Goal: Task Accomplishment & Management: Manage account settings

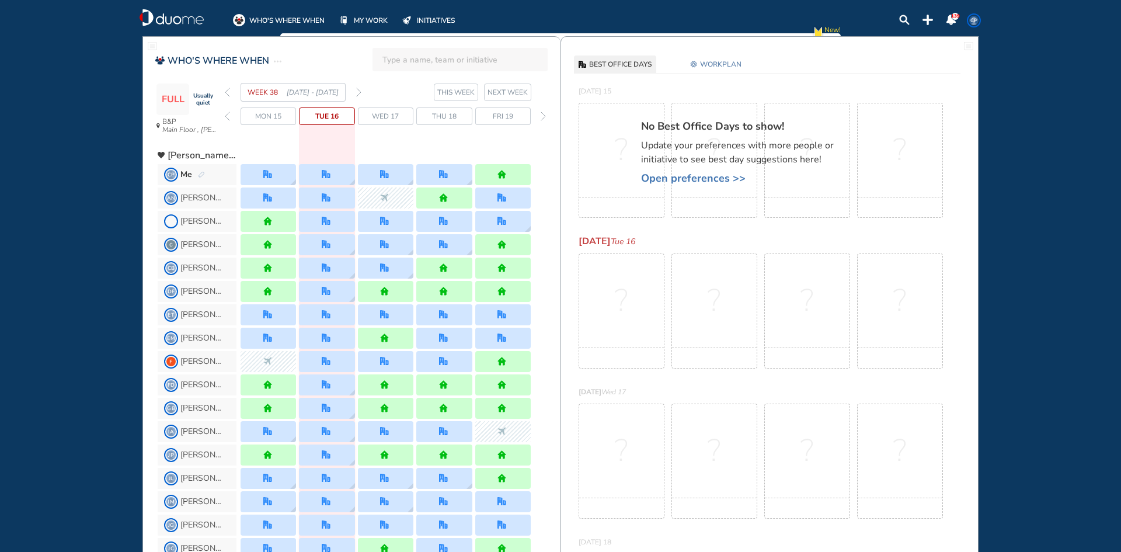
click at [322, 123] on div "Tue 16" at bounding box center [326, 116] width 55 height 18
click at [324, 117] on span "Tue 16" at bounding box center [326, 116] width 23 height 12
click at [396, 121] on span "Wed 17" at bounding box center [385, 116] width 27 height 12
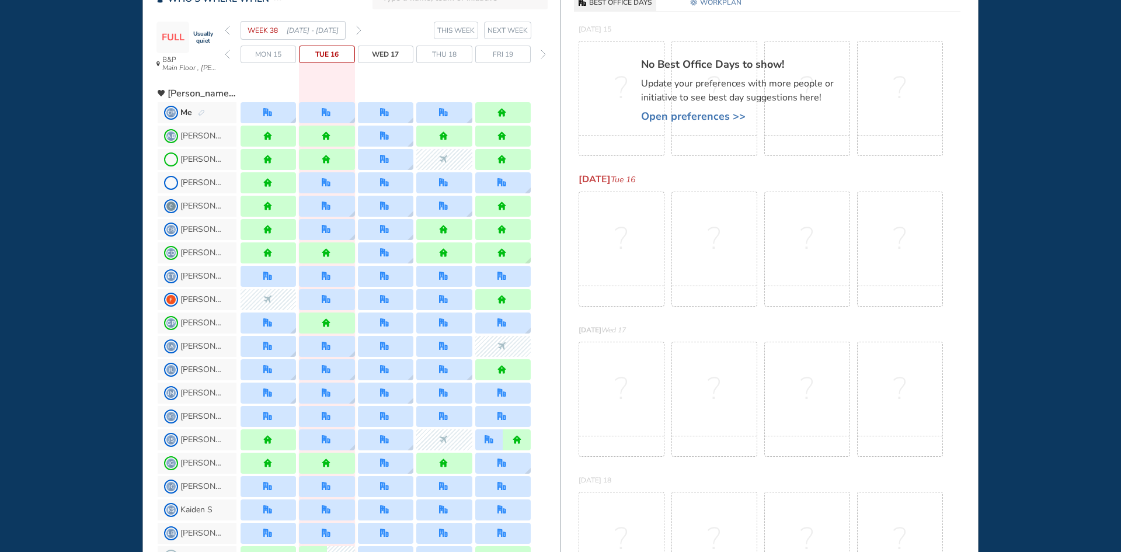
scroll to position [117, 0]
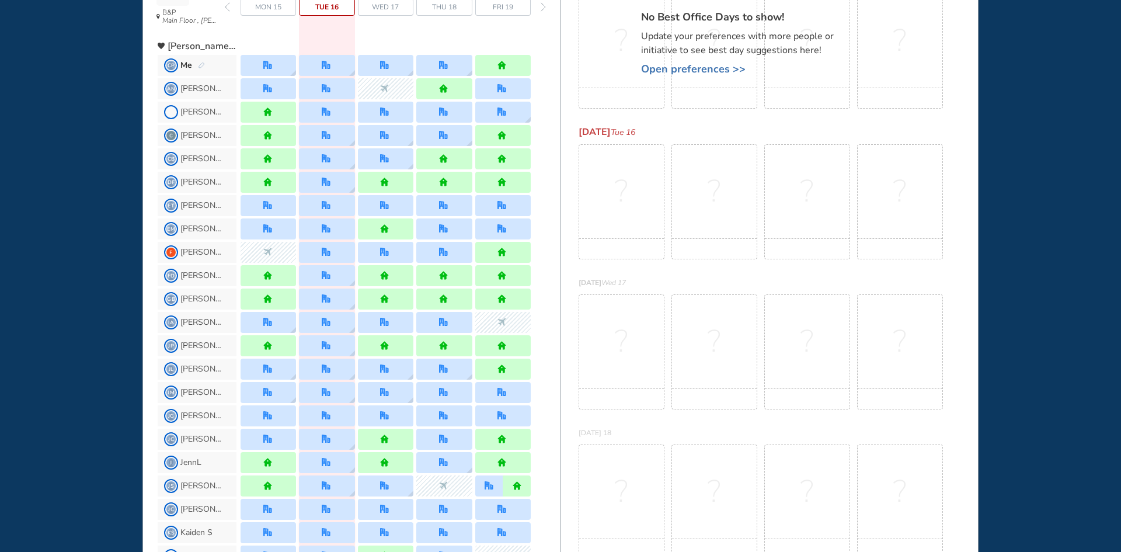
scroll to position [0, 0]
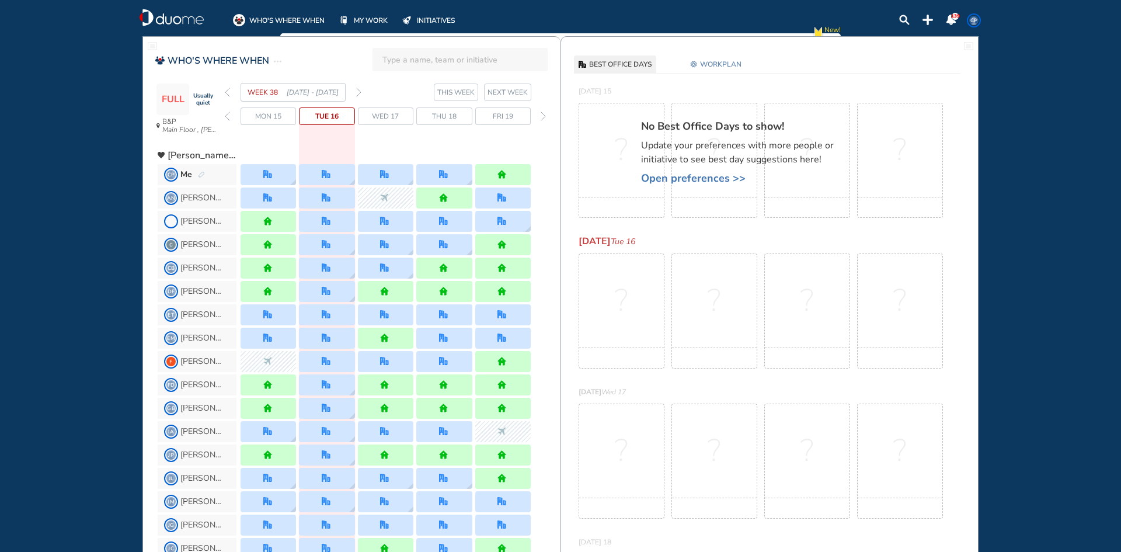
click at [976, 18] on span "CP" at bounding box center [973, 20] width 9 height 9
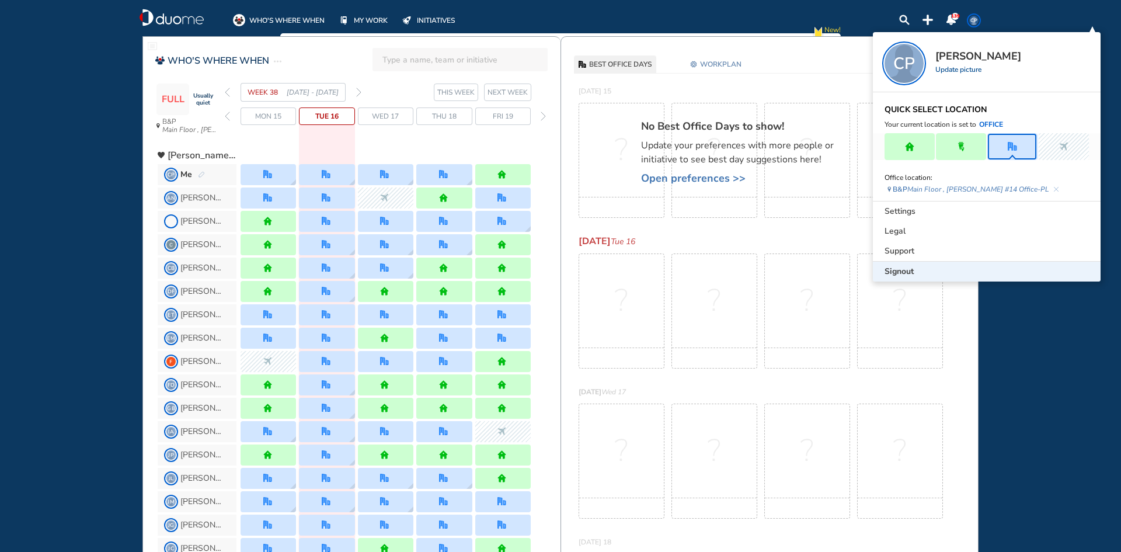
click at [902, 266] on span "Signout" at bounding box center [899, 272] width 29 height 12
